Goal: Task Accomplishment & Management: Manage account settings

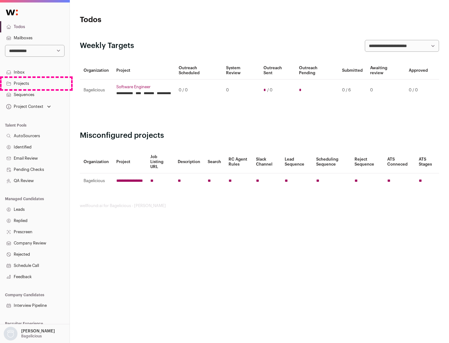
click at [35, 83] on link "Projects" at bounding box center [35, 83] width 70 height 11
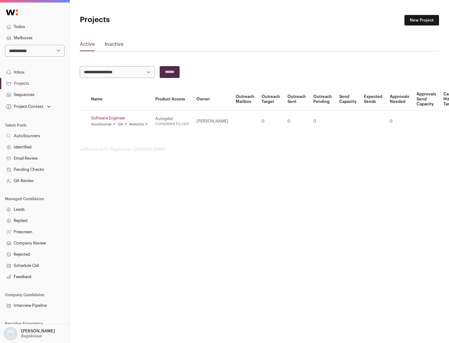
click at [121, 118] on link "Software Engineer" at bounding box center [119, 118] width 57 height 5
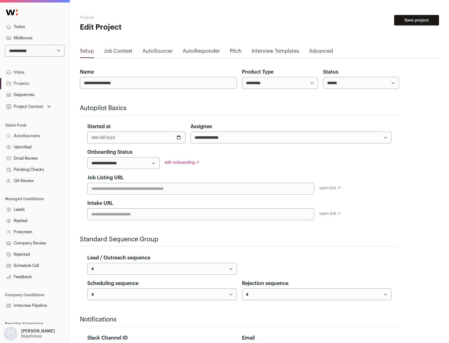
click at [416, 20] on button "Save project" at bounding box center [416, 20] width 45 height 11
